Goal: Information Seeking & Learning: Learn about a topic

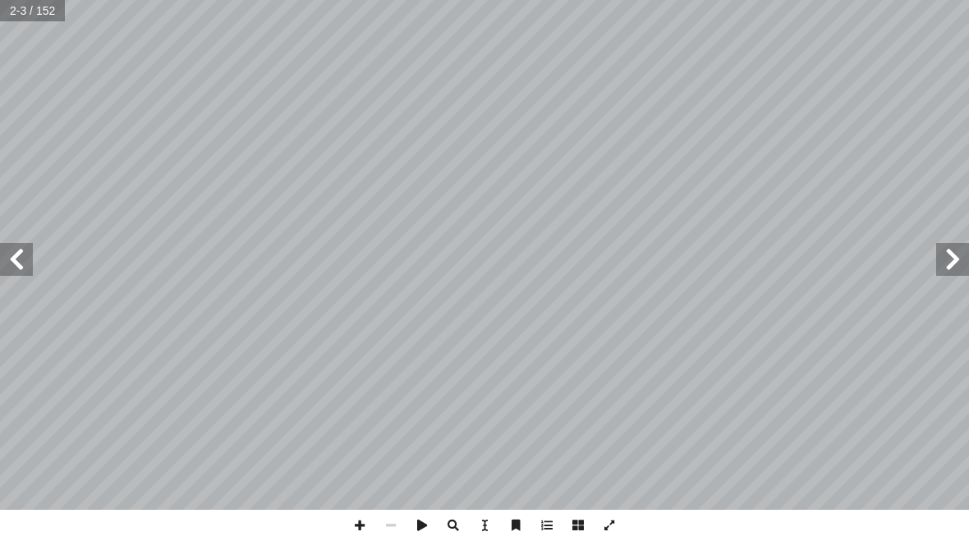
click at [10, 253] on span at bounding box center [16, 259] width 33 height 33
click at [23, 18] on input "text" at bounding box center [33, 10] width 67 height 21
click at [17, 18] on input "text" at bounding box center [33, 10] width 67 height 21
type input "**"
click at [2, 262] on span at bounding box center [16, 259] width 33 height 33
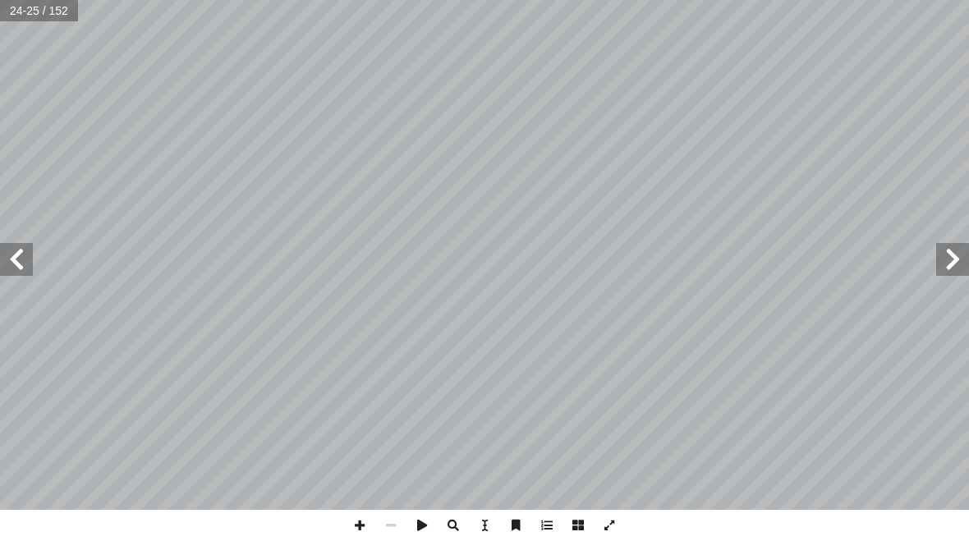
click at [12, 274] on span at bounding box center [16, 259] width 33 height 33
click at [944, 252] on span at bounding box center [952, 259] width 33 height 33
click at [948, 264] on span at bounding box center [952, 259] width 33 height 33
click at [15, 255] on span at bounding box center [16, 259] width 33 height 33
click at [25, 266] on span at bounding box center [16, 259] width 33 height 33
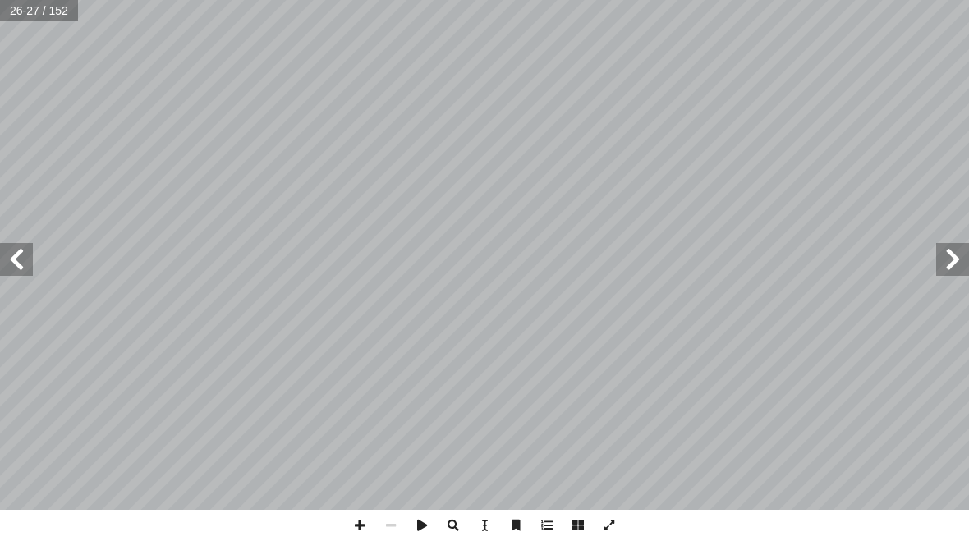
click at [964, 255] on span at bounding box center [952, 259] width 33 height 33
click at [950, 260] on span at bounding box center [952, 259] width 33 height 33
click at [940, 260] on span at bounding box center [952, 259] width 33 height 33
click at [30, 257] on span at bounding box center [16, 259] width 33 height 33
click at [22, 255] on span at bounding box center [16, 259] width 33 height 33
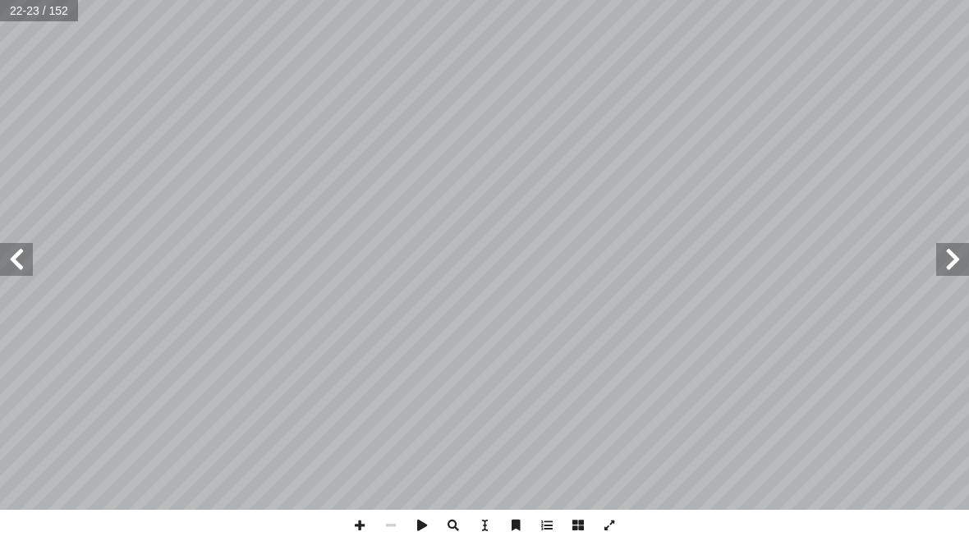
click at [21, 264] on span at bounding box center [16, 259] width 33 height 33
click at [10, 260] on span at bounding box center [16, 259] width 33 height 33
click at [11, 252] on span at bounding box center [16, 259] width 33 height 33
